Goal: Navigation & Orientation: Find specific page/section

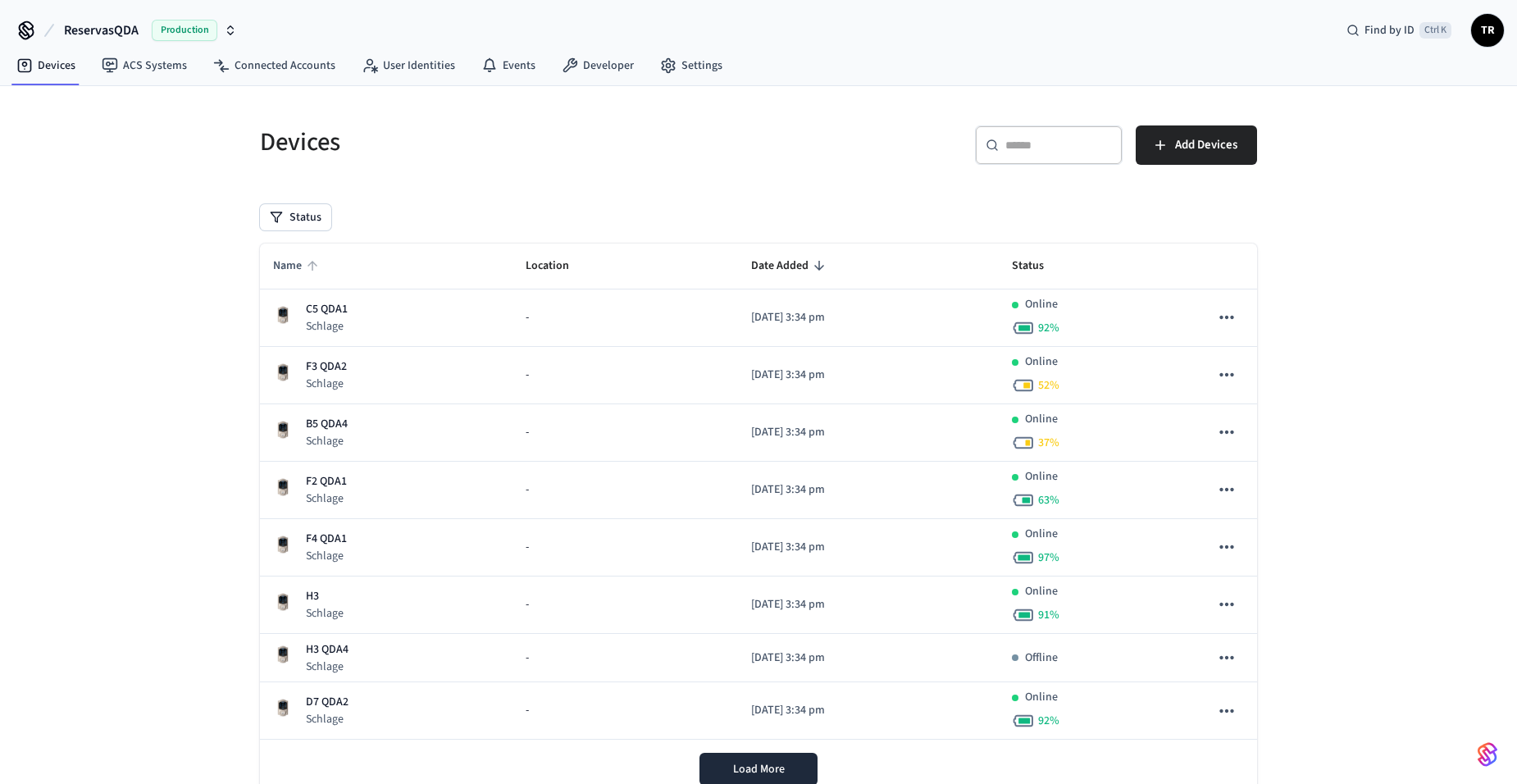
click at [292, 263] on span "Name" at bounding box center [297, 266] width 50 height 26
click at [288, 267] on span "Name" at bounding box center [297, 266] width 50 height 26
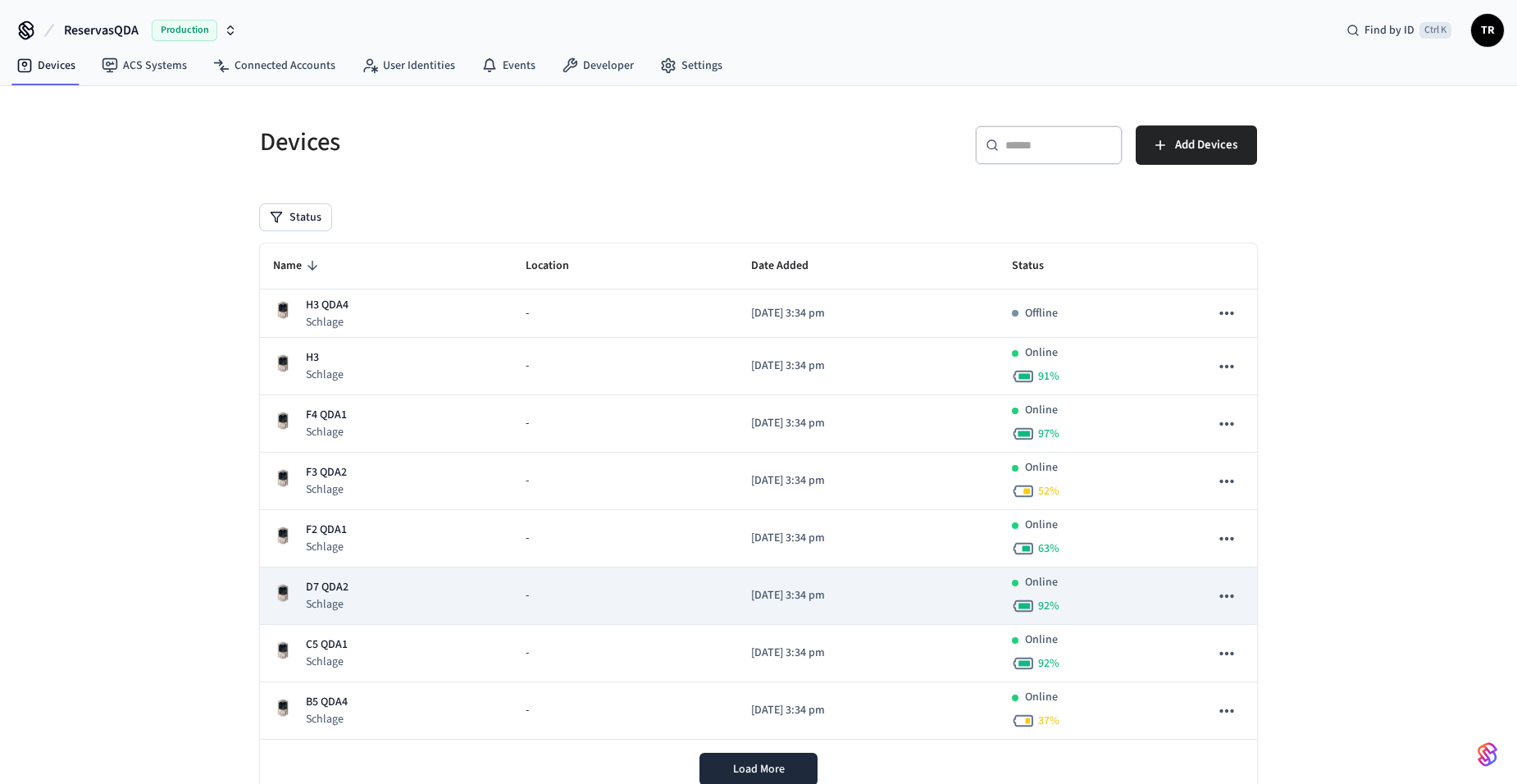
click at [320, 584] on p "D7 QDA2" at bounding box center [327, 587] width 43 height 17
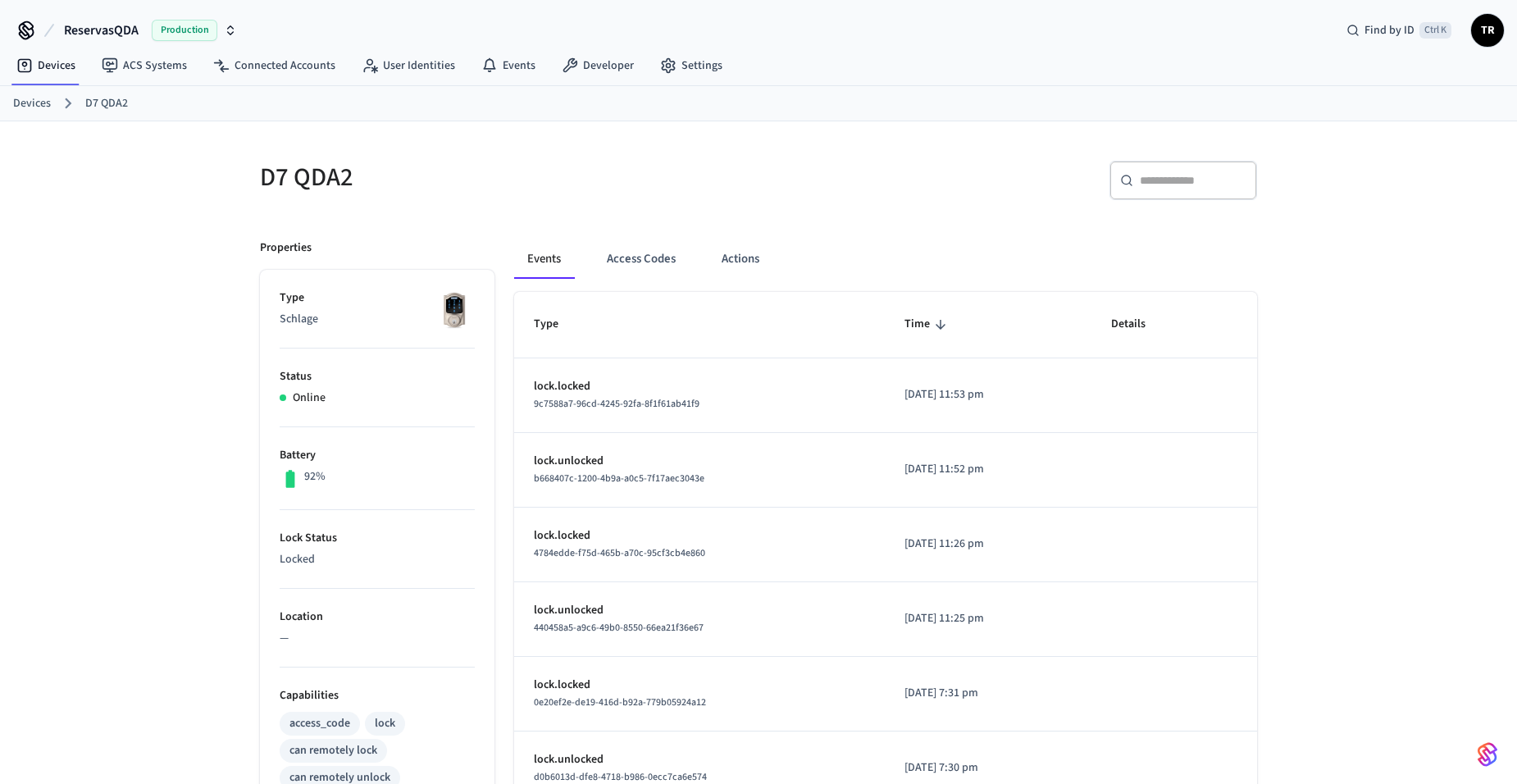
click at [30, 105] on link "Devices" at bounding box center [32, 103] width 38 height 17
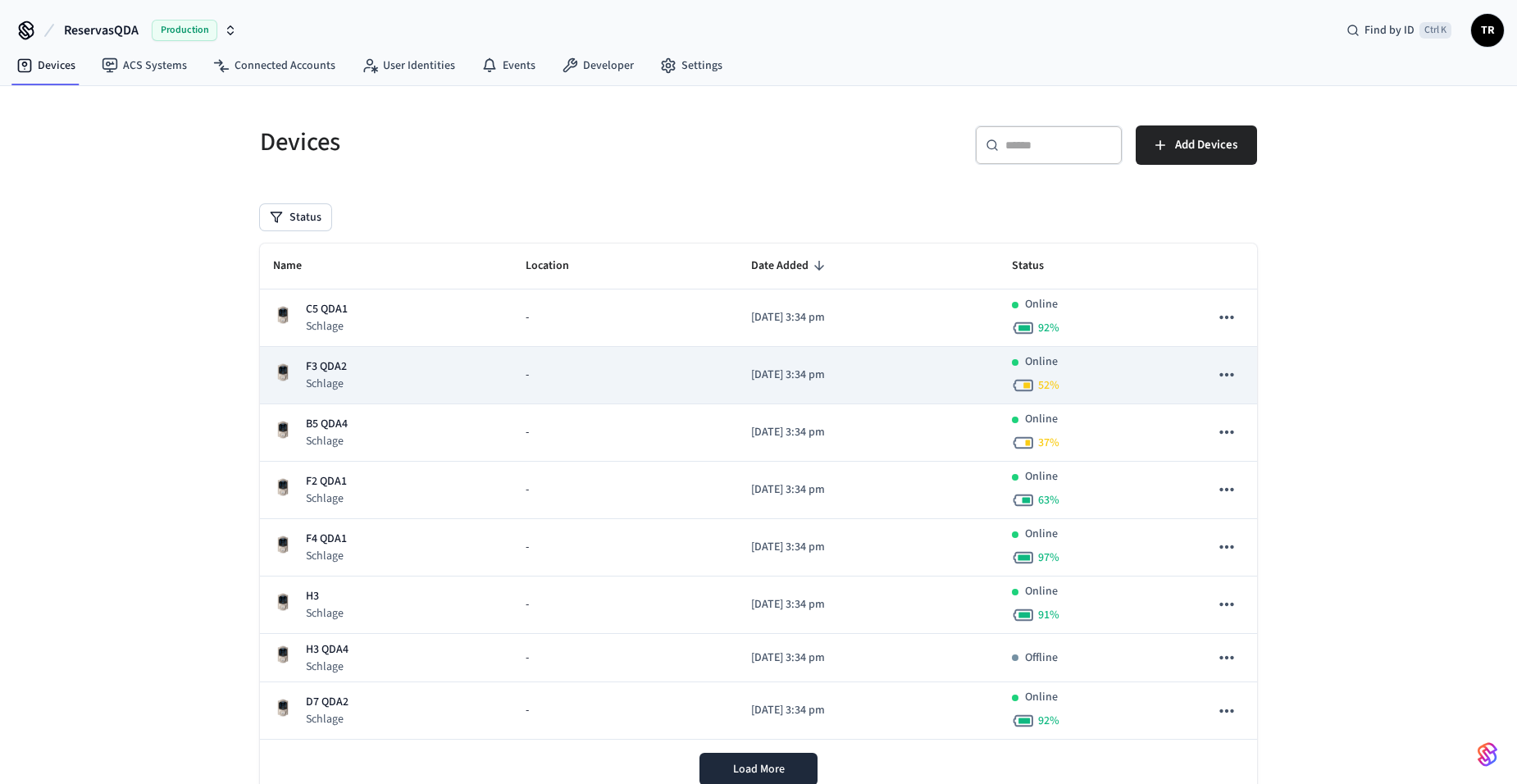
click at [326, 368] on p "F3 QDA2" at bounding box center [326, 367] width 41 height 17
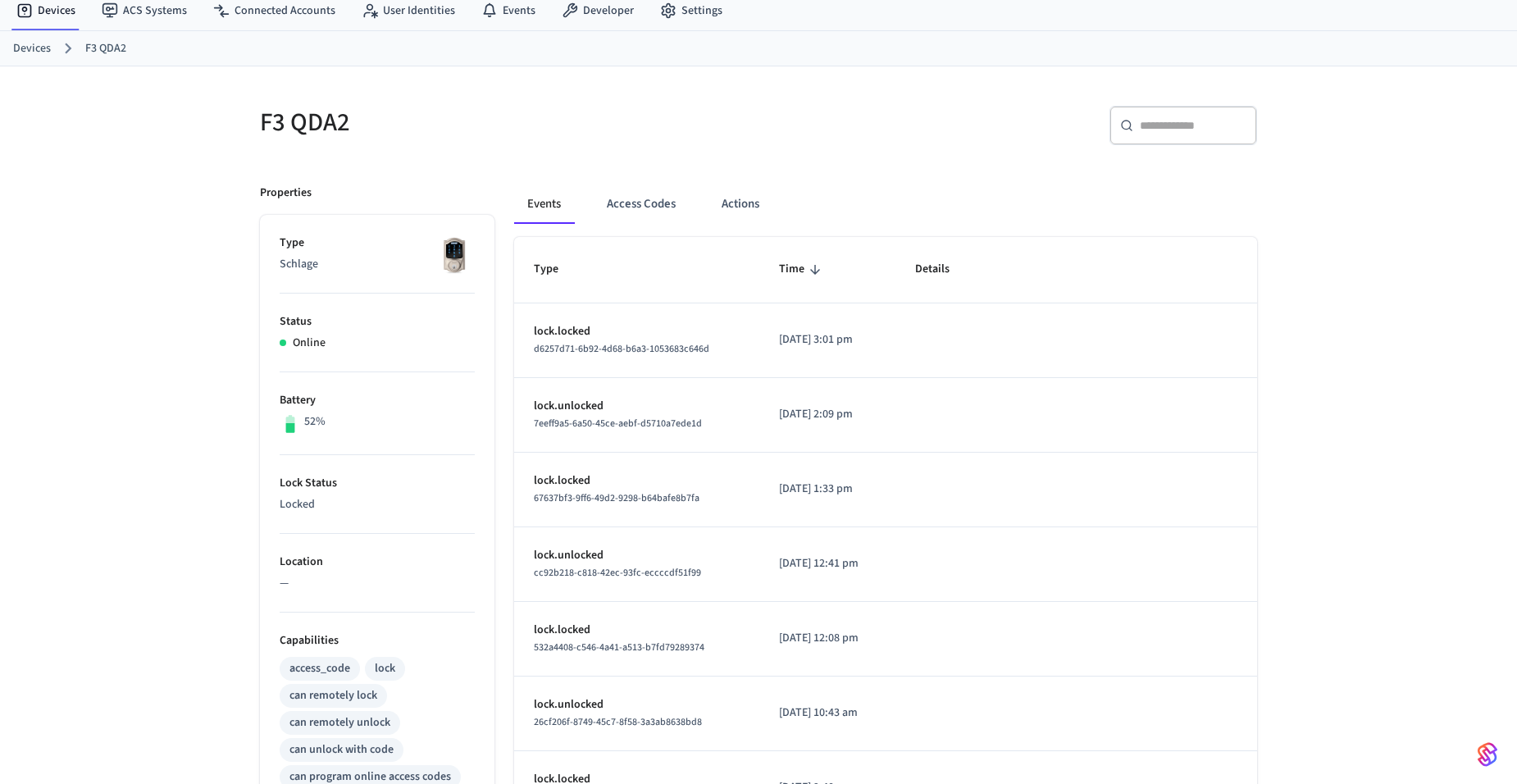
scroll to position [82, 0]
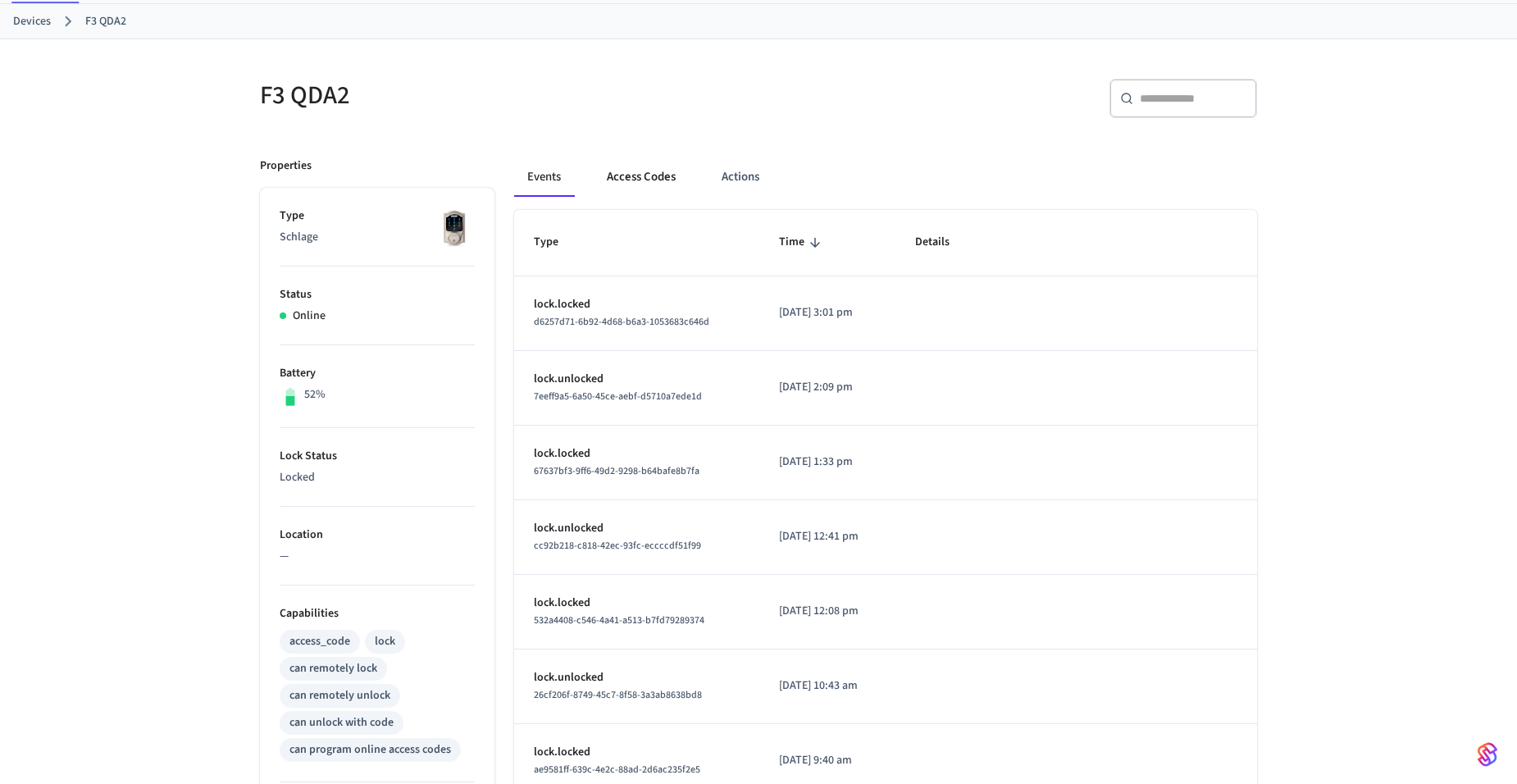
click at [642, 183] on button "Access Codes" at bounding box center [640, 178] width 95 height 40
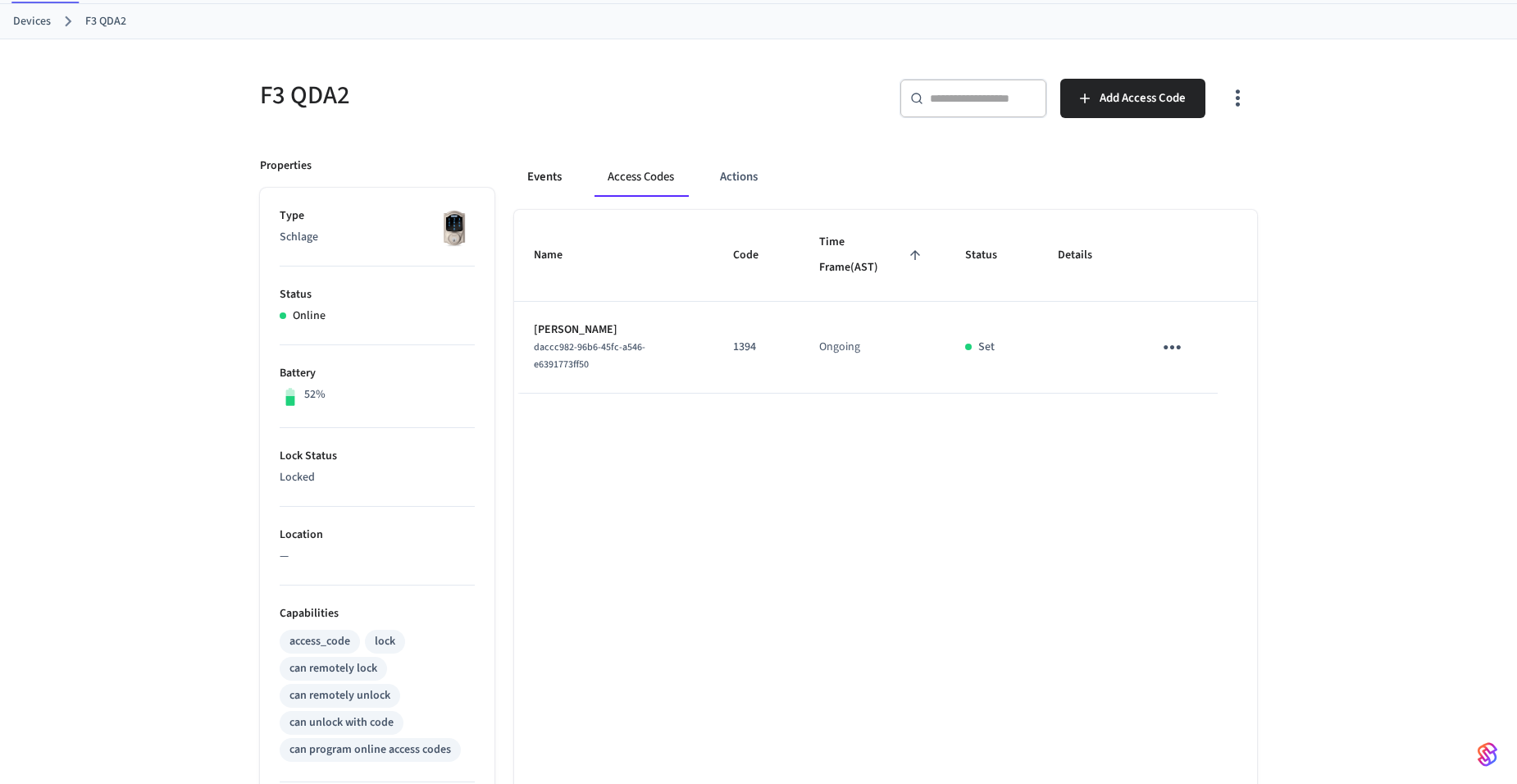
click at [525, 168] on button "Events" at bounding box center [544, 178] width 60 height 40
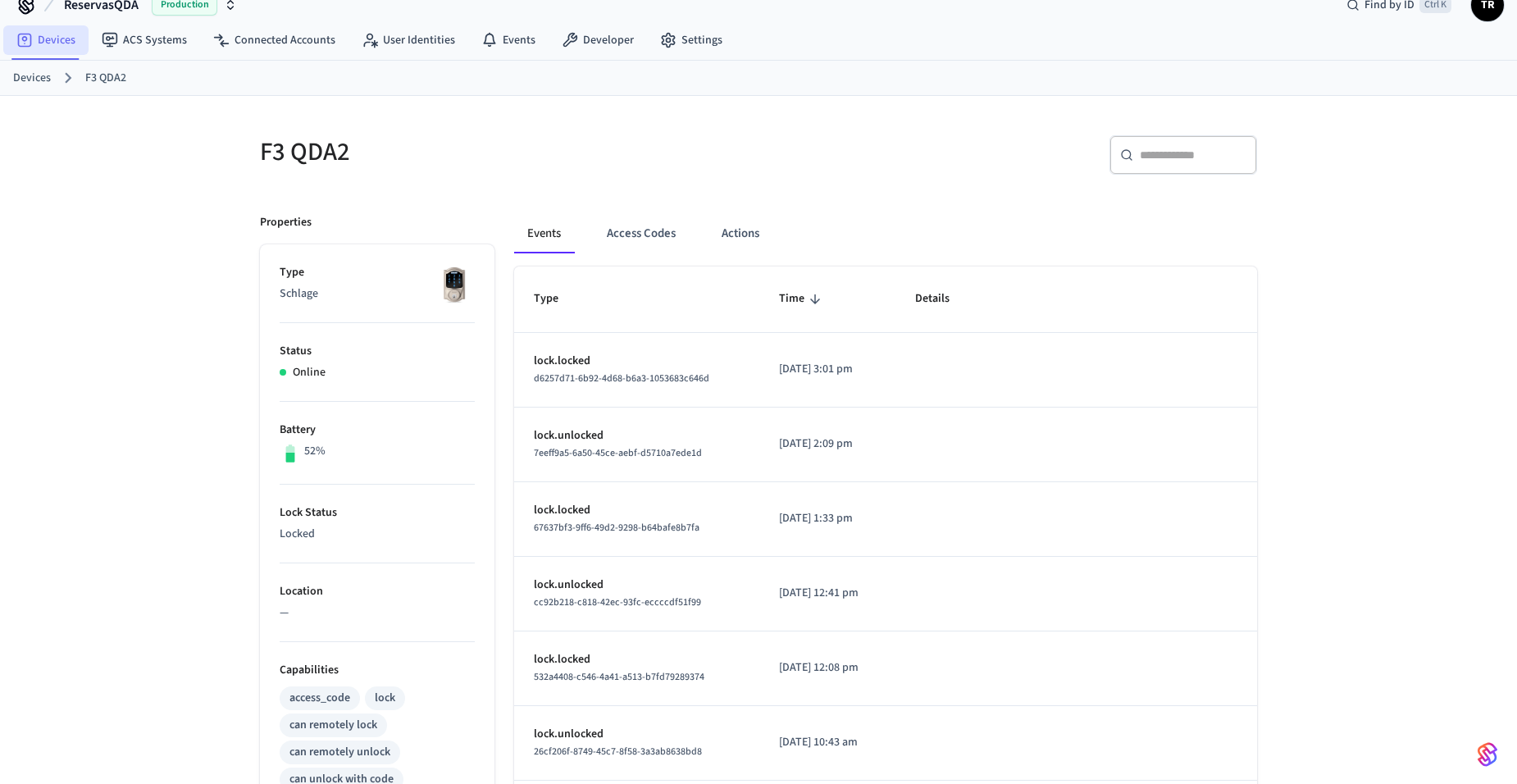
scroll to position [0, 0]
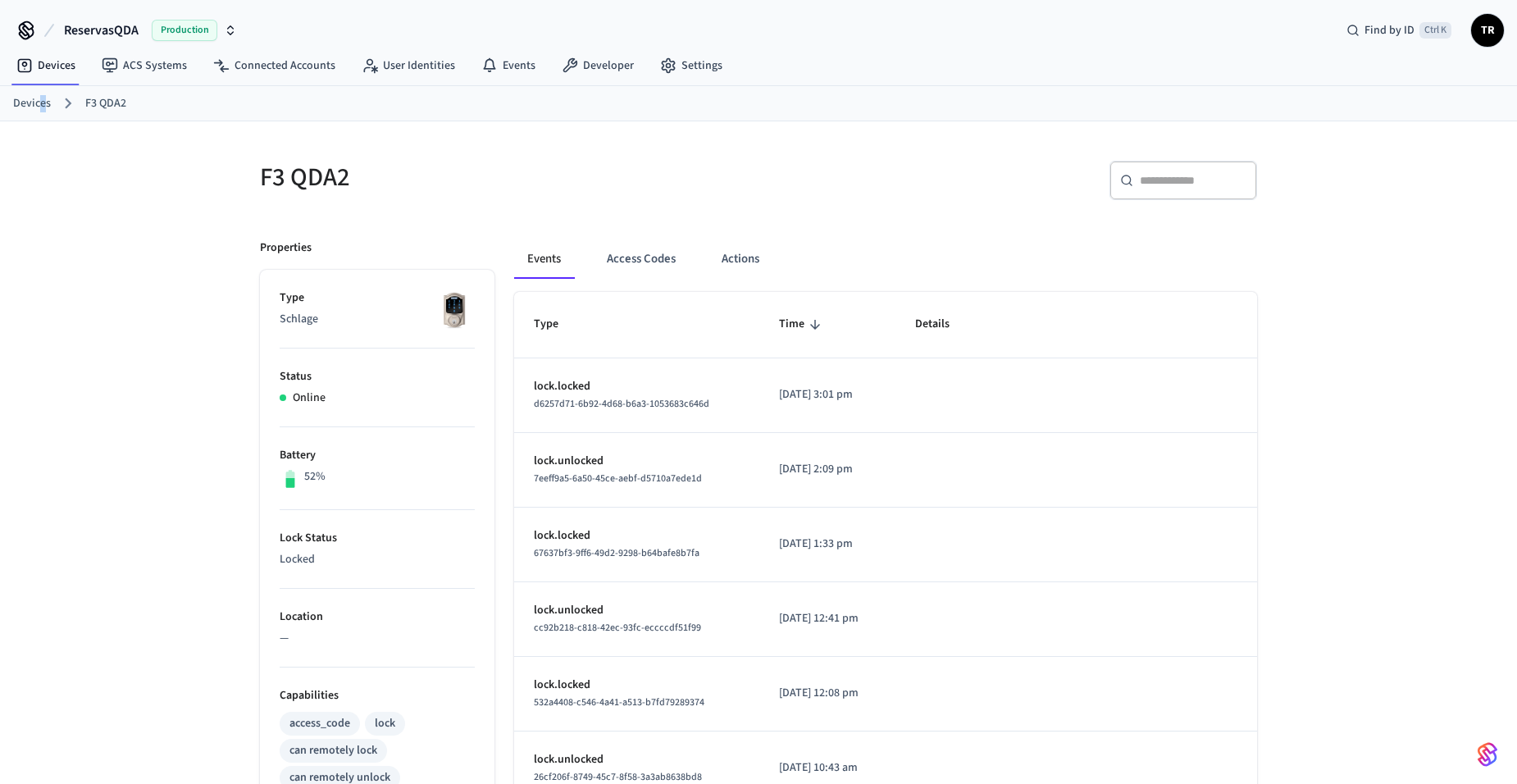
click at [42, 100] on link "Devices" at bounding box center [32, 103] width 38 height 17
